Goal: Transaction & Acquisition: Obtain resource

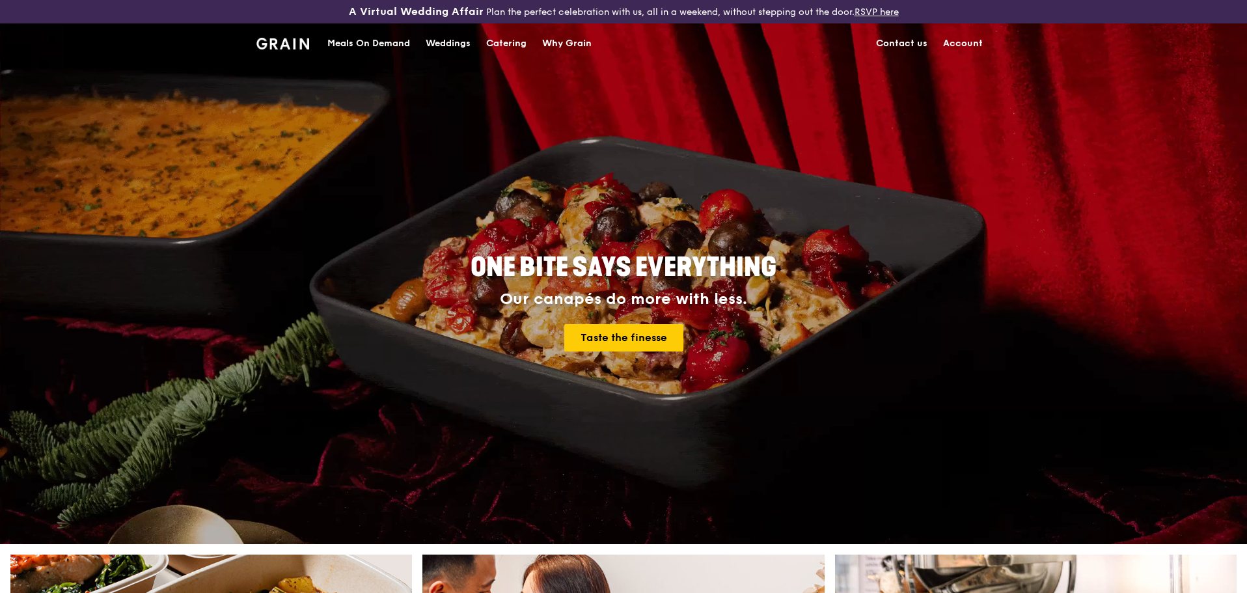
click at [963, 42] on link "Account" at bounding box center [962, 43] width 55 height 39
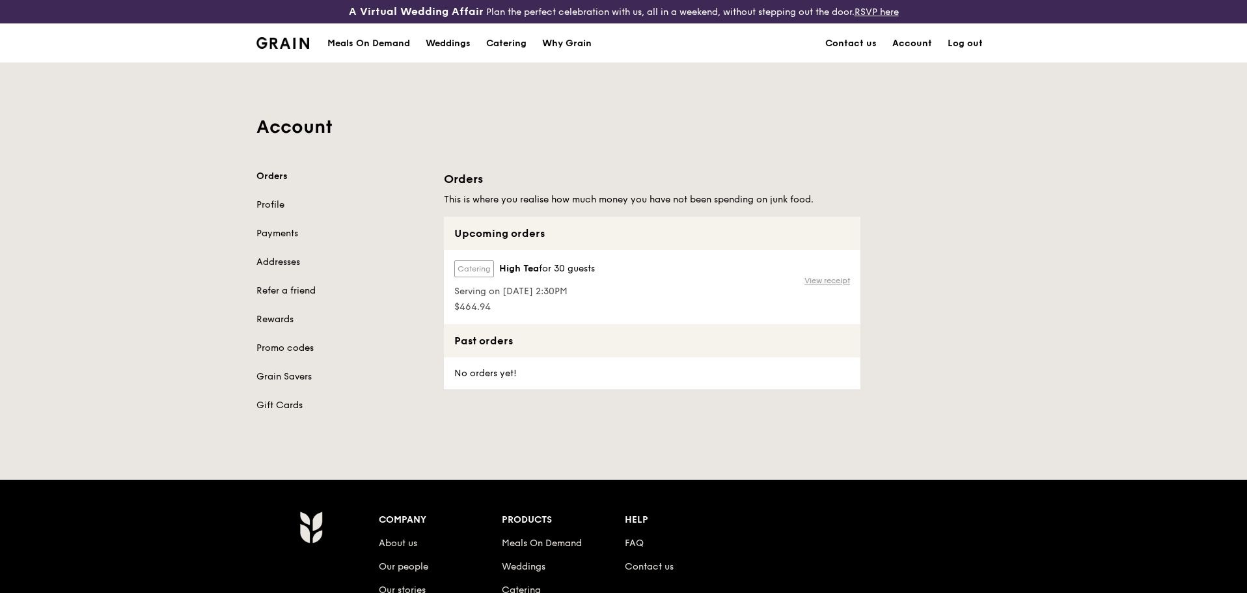
click at [815, 282] on link "View receipt" at bounding box center [827, 280] width 46 height 10
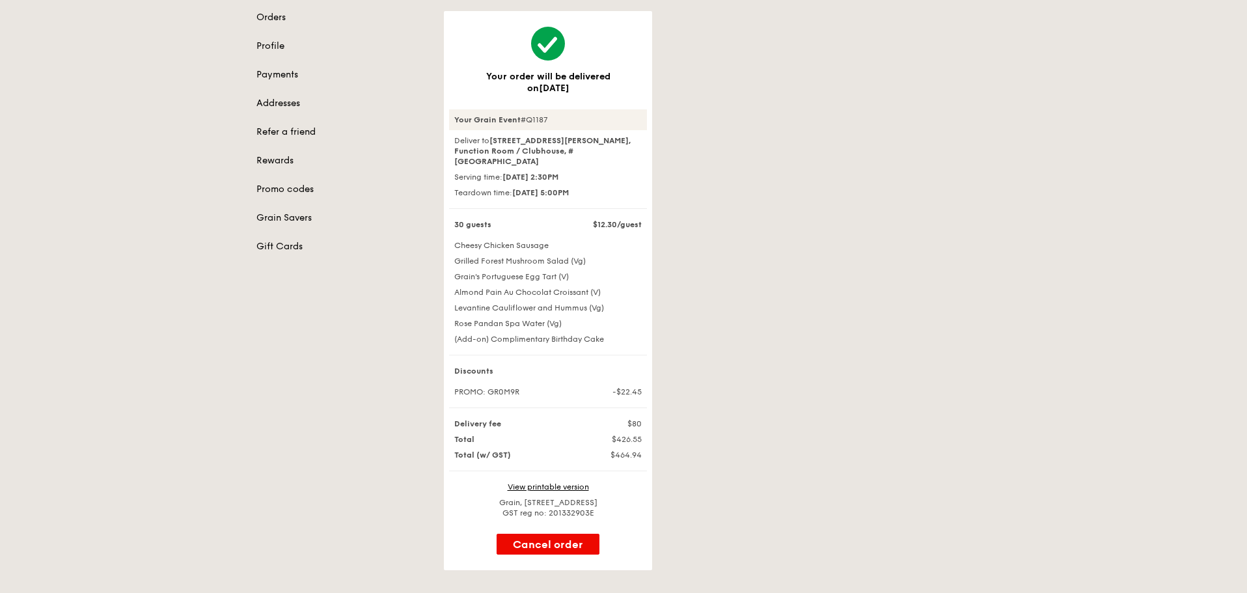
scroll to position [65, 0]
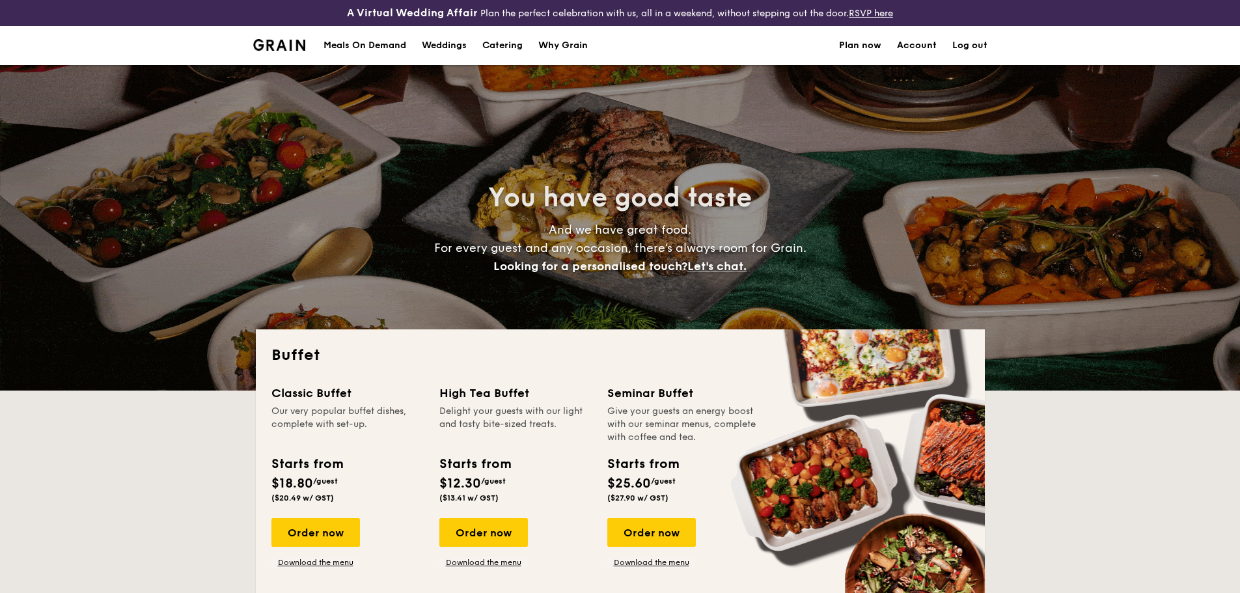
select select
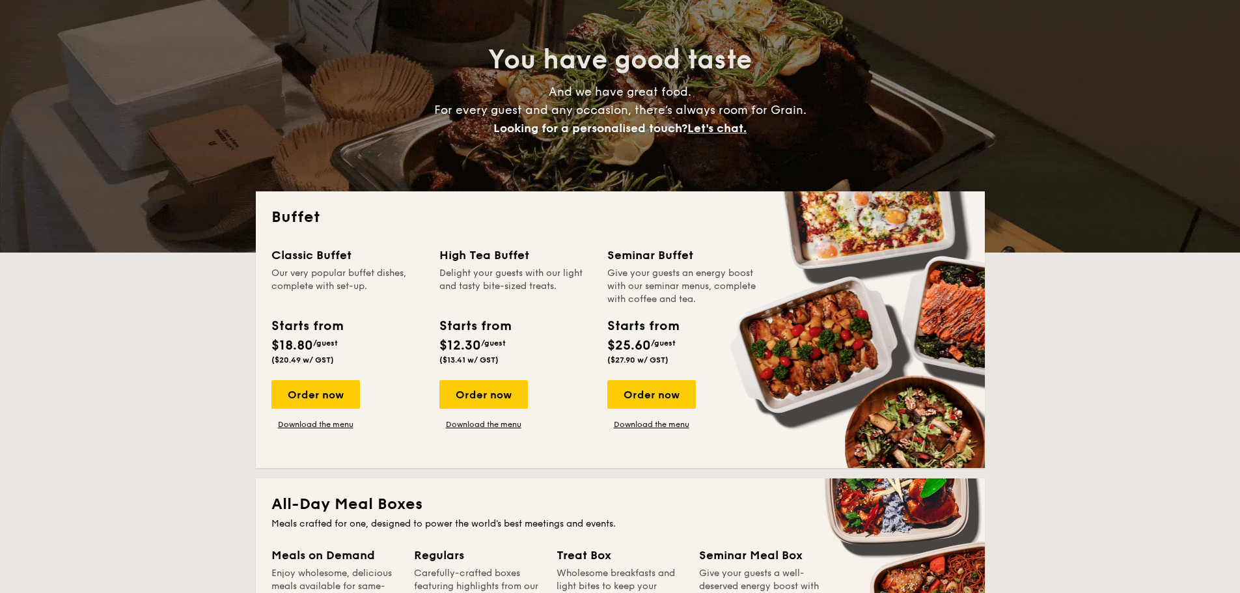
scroll to position [130, 0]
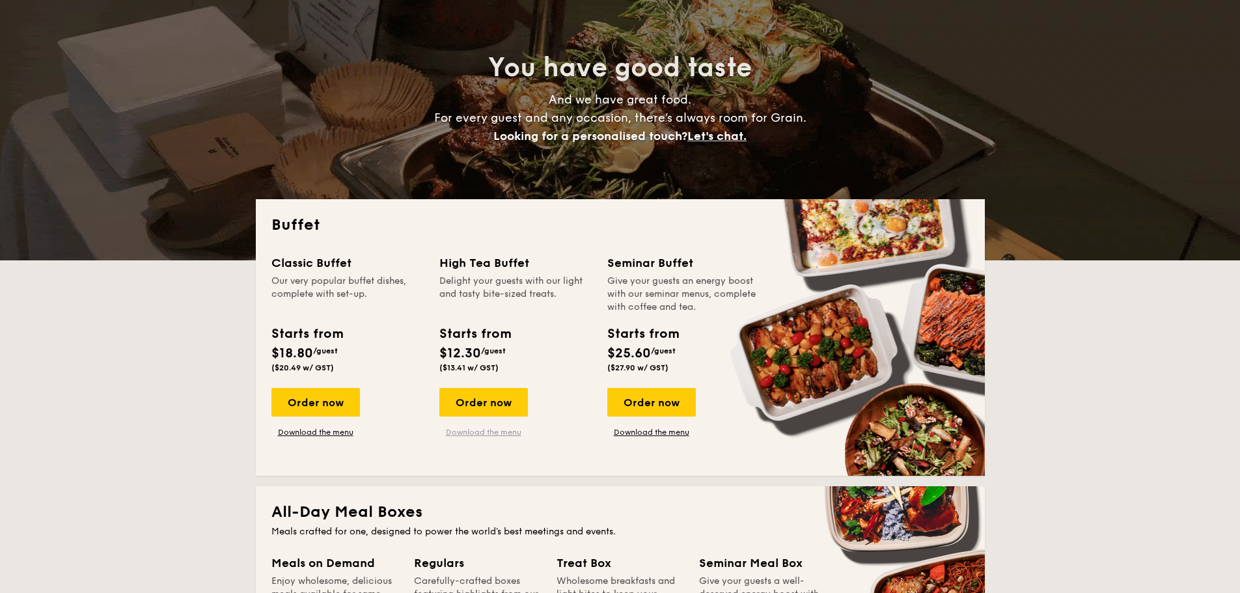
click at [472, 437] on link "Download the menu" at bounding box center [483, 432] width 88 height 10
